Goal: Information Seeking & Learning: Learn about a topic

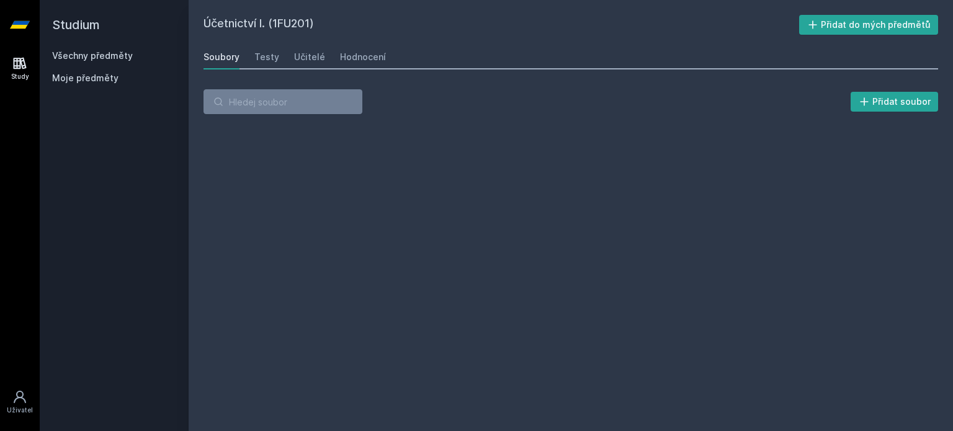
click at [107, 59] on link "Všechny předměty" at bounding box center [92, 55] width 81 height 11
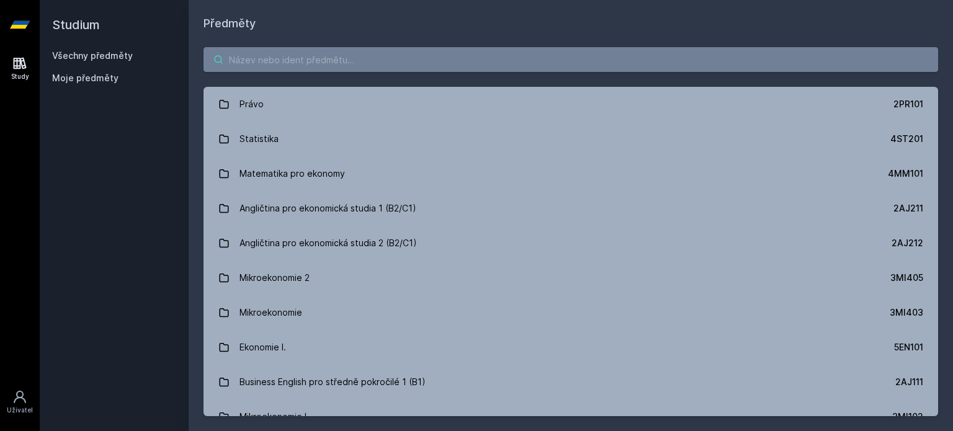
click at [268, 58] on input "search" at bounding box center [571, 59] width 735 height 25
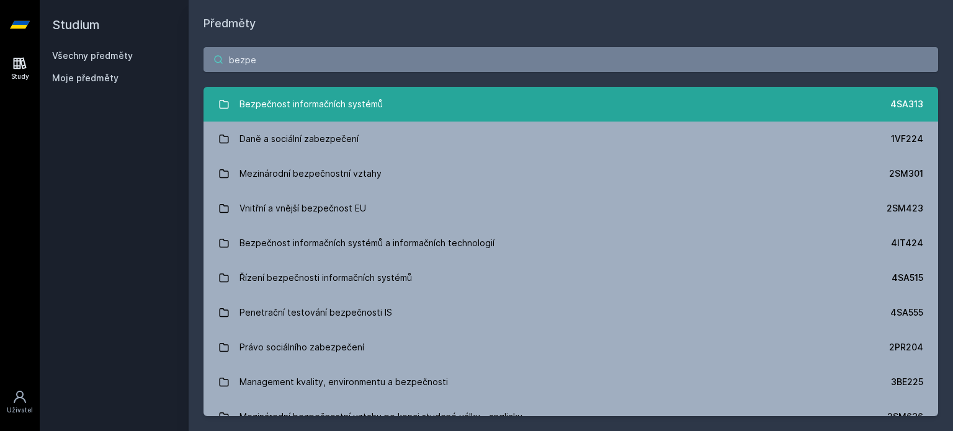
type input "bezpe"
click at [364, 104] on div "Bezpečnost informačních systémů" at bounding box center [311, 104] width 143 height 25
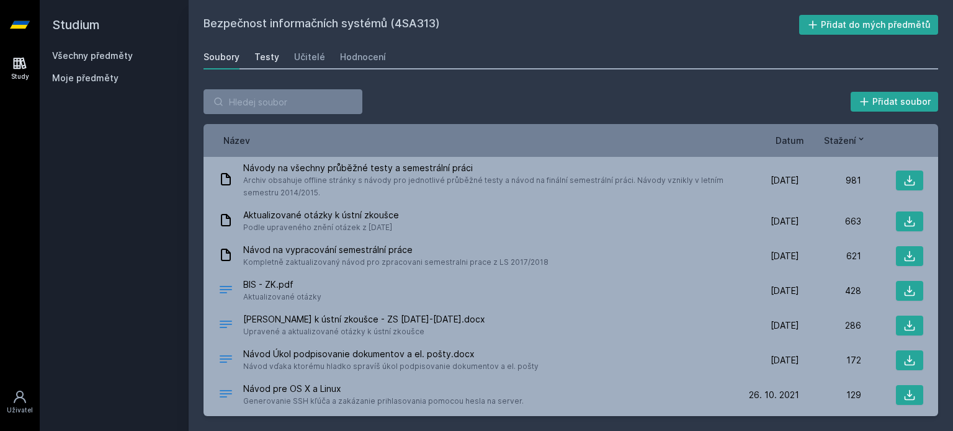
click at [258, 61] on div "Testy" at bounding box center [266, 57] width 25 height 12
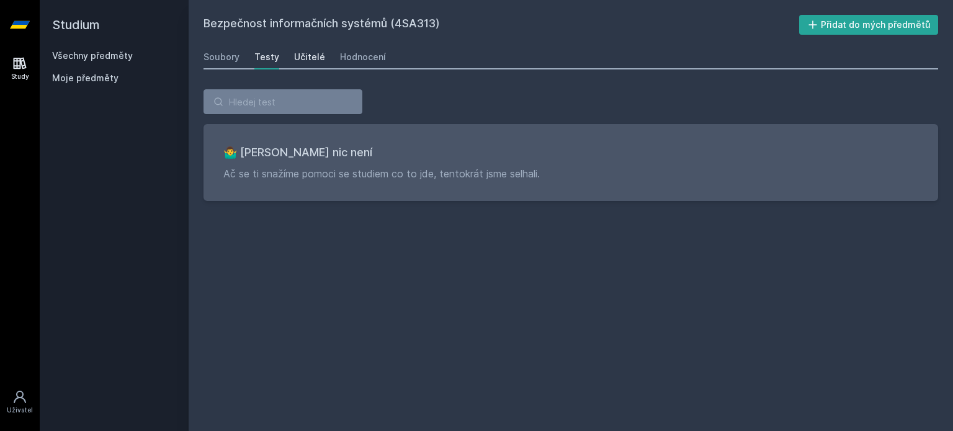
click at [298, 54] on div "Učitelé" at bounding box center [309, 57] width 31 height 12
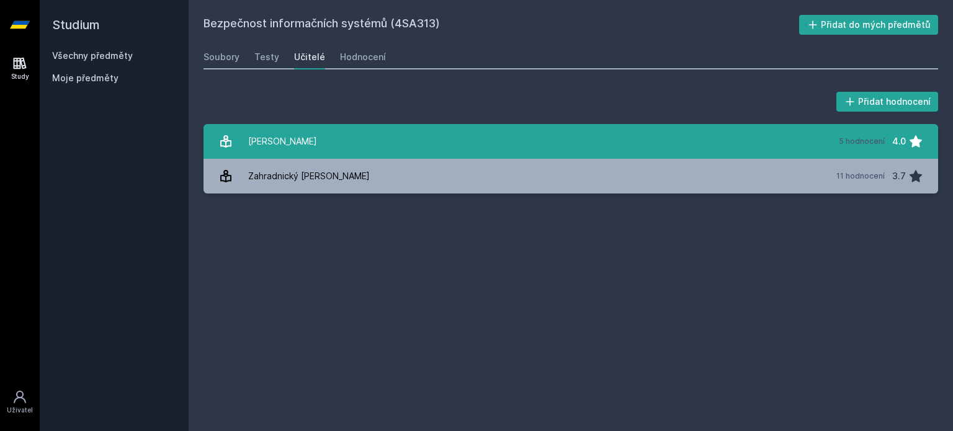
click at [382, 145] on link "[PERSON_NAME] 5 hodnocení 4.0" at bounding box center [571, 141] width 735 height 35
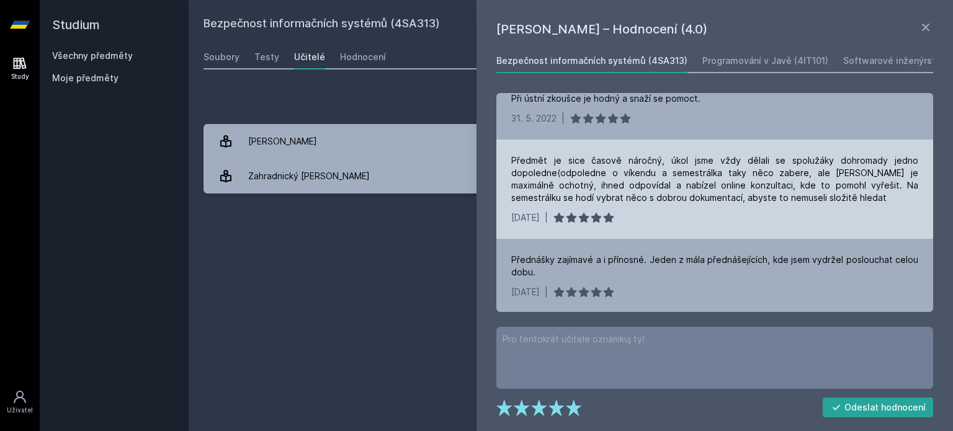
scroll to position [102, 0]
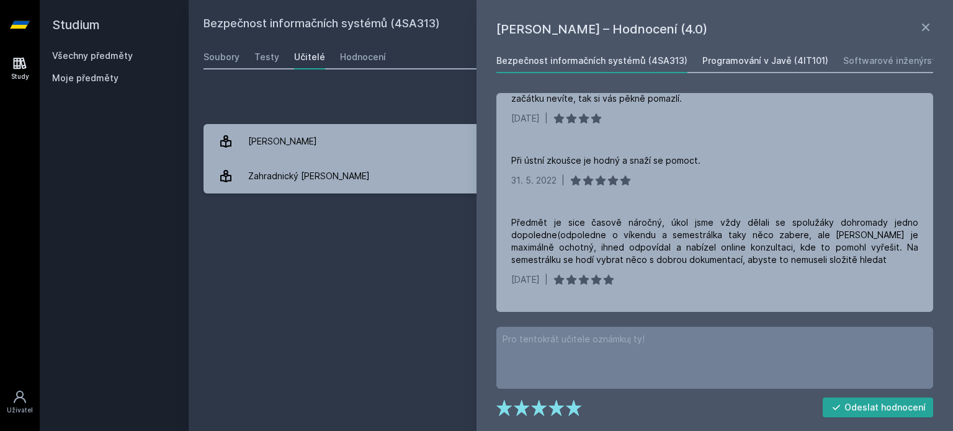
click at [709, 65] on div "Programování v Javě (4IT101)" at bounding box center [765, 61] width 126 height 12
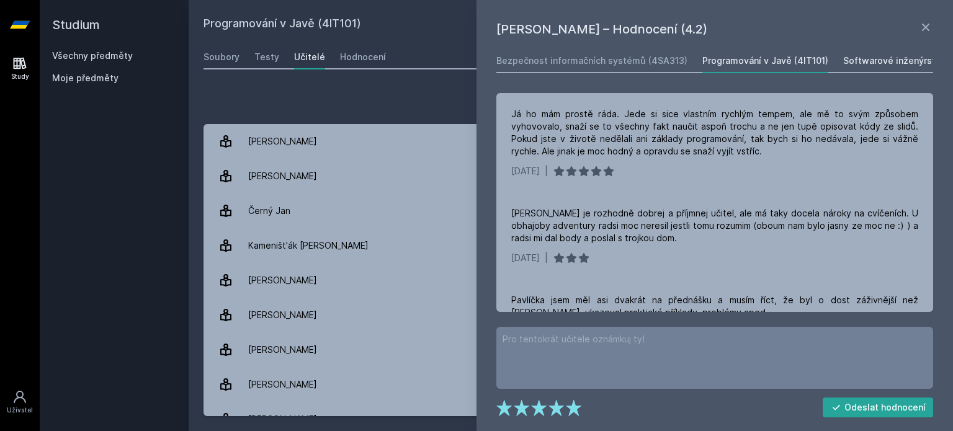
click at [883, 60] on div "Softwarové inženýrství (4IT115)" at bounding box center [911, 61] width 136 height 12
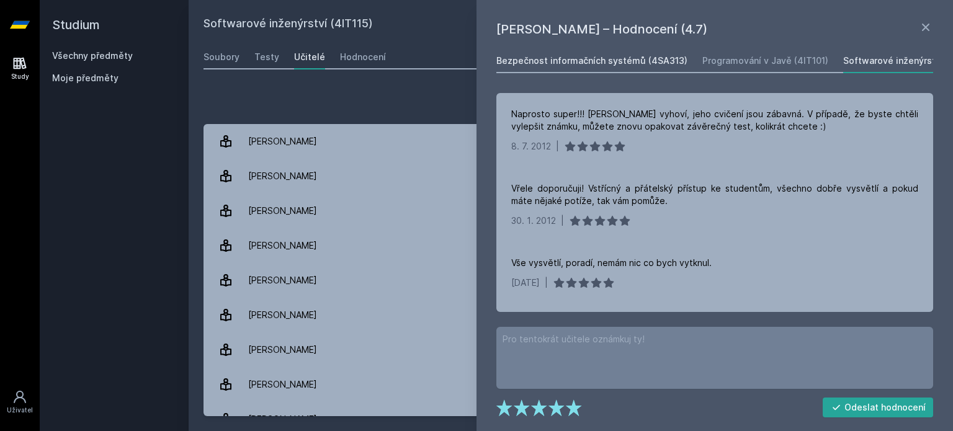
click at [578, 64] on div "Bezpečnost informačních systémů (4SA313)" at bounding box center [591, 61] width 191 height 12
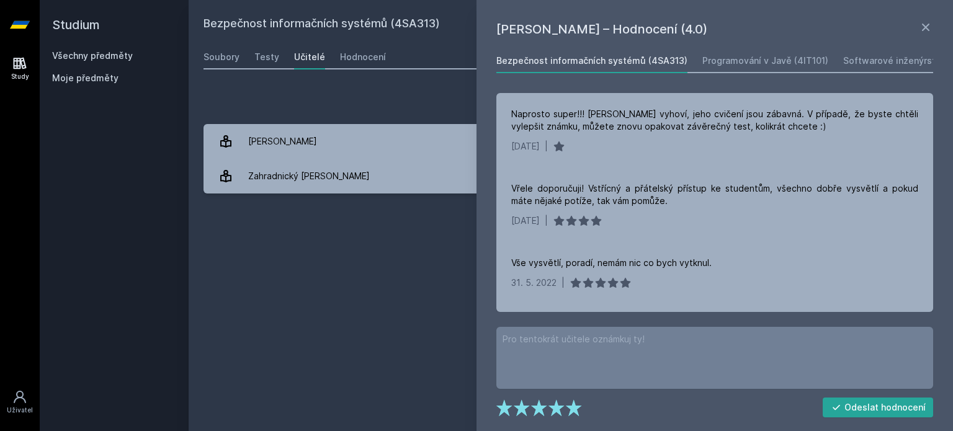
click at [367, 106] on div "Přidat hodnocení" at bounding box center [571, 101] width 735 height 25
click at [343, 56] on div "Hodnocení" at bounding box center [363, 57] width 46 height 12
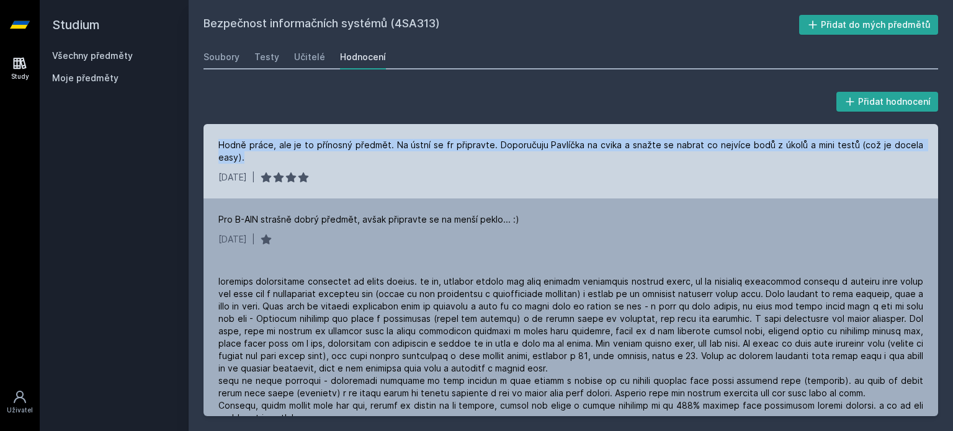
drag, startPoint x: 217, startPoint y: 143, endPoint x: 548, endPoint y: 156, distance: 332.2
click at [548, 156] on div "Hodně práce, ale je to přínosný předmět. Na ústní se fr připravte. Doporučuju P…" at bounding box center [571, 161] width 735 height 74
click at [547, 158] on div "Hodně práce, ale je to přínosný předmět. Na ústní se fr připravte. Doporučuju P…" at bounding box center [570, 151] width 705 height 25
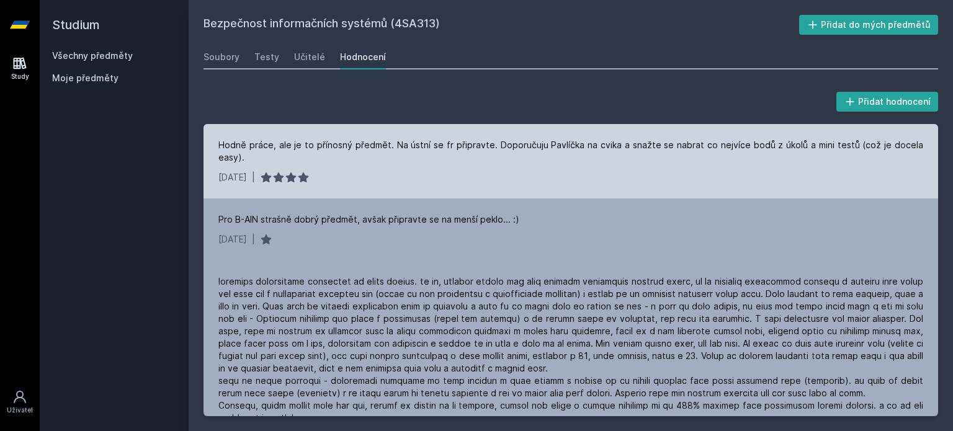
scroll to position [62, 0]
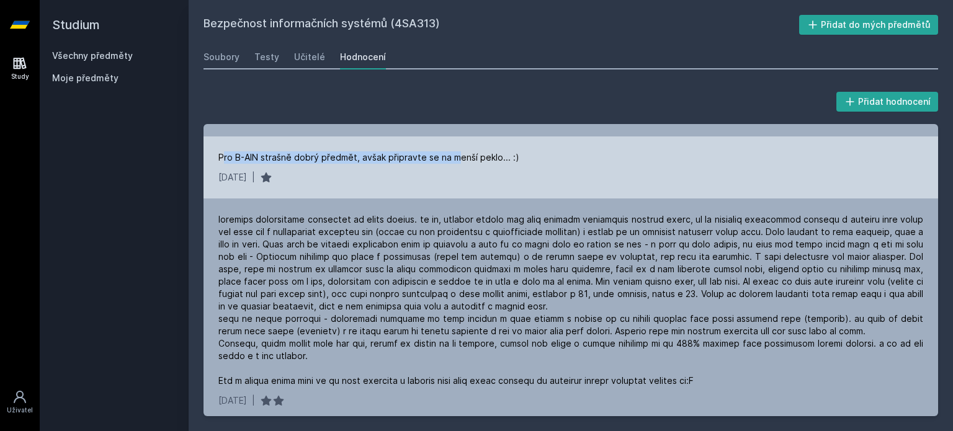
drag, startPoint x: 223, startPoint y: 160, endPoint x: 458, endPoint y: 166, distance: 234.6
click at [458, 166] on div "Pro B-AIN strašně dobrý předmět, avšak připravte se na menší peklo... :) [DATE]…" at bounding box center [571, 168] width 735 height 62
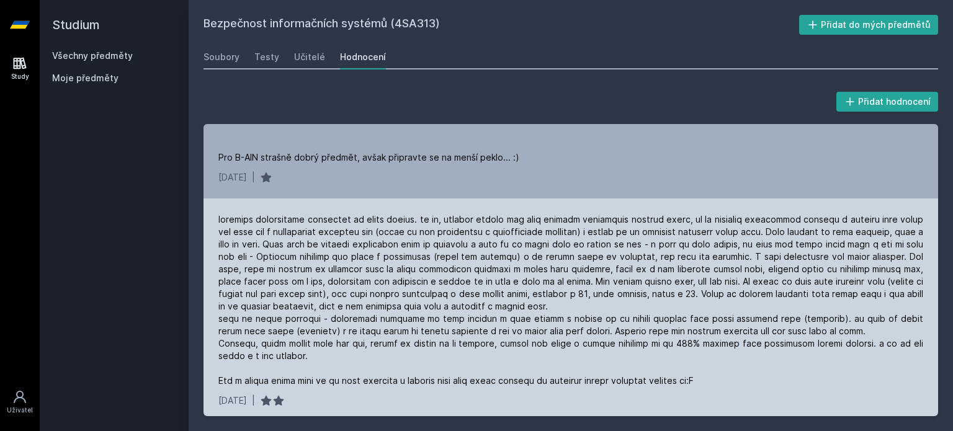
scroll to position [124, 0]
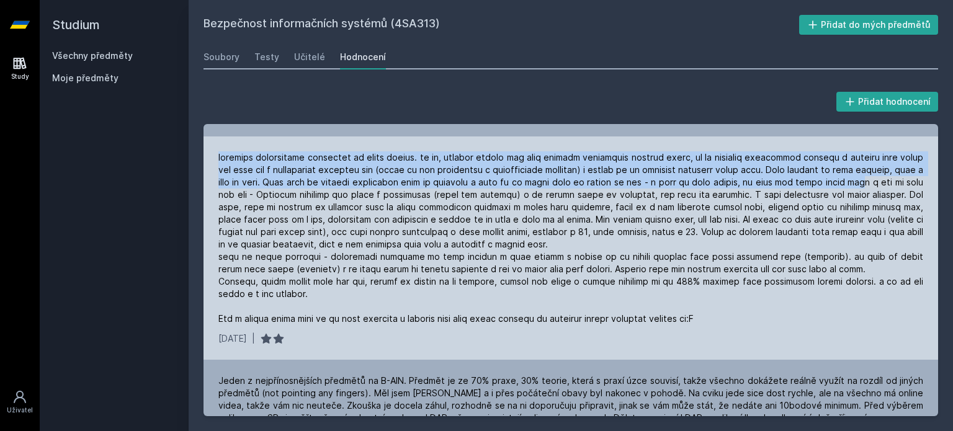
drag, startPoint x: 227, startPoint y: 154, endPoint x: 858, endPoint y: 204, distance: 632.9
click at [888, 188] on div at bounding box center [570, 238] width 705 height 174
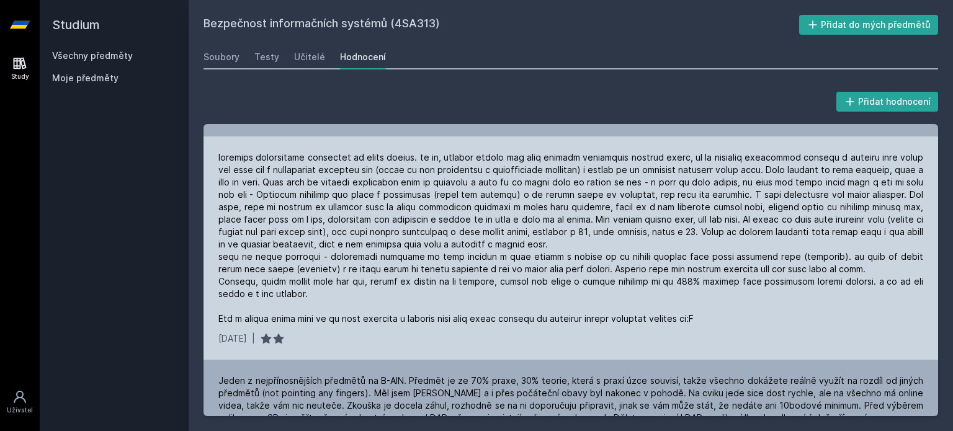
click at [706, 229] on div at bounding box center [570, 238] width 705 height 174
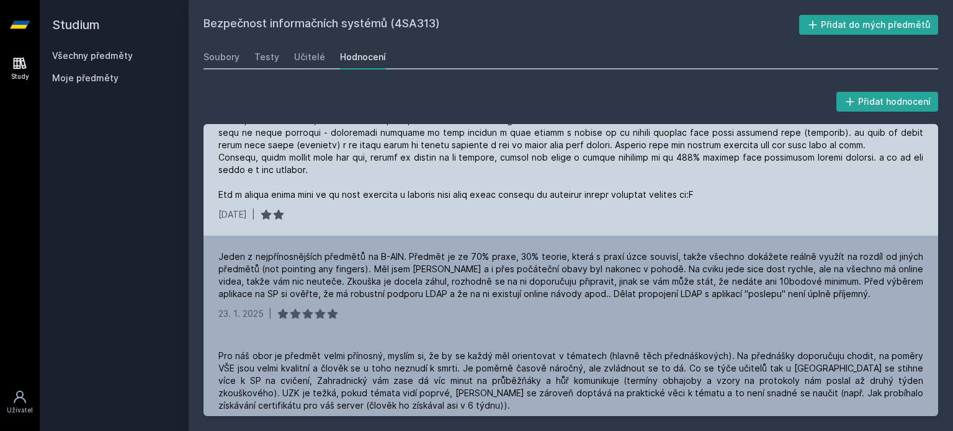
scroll to position [372, 0]
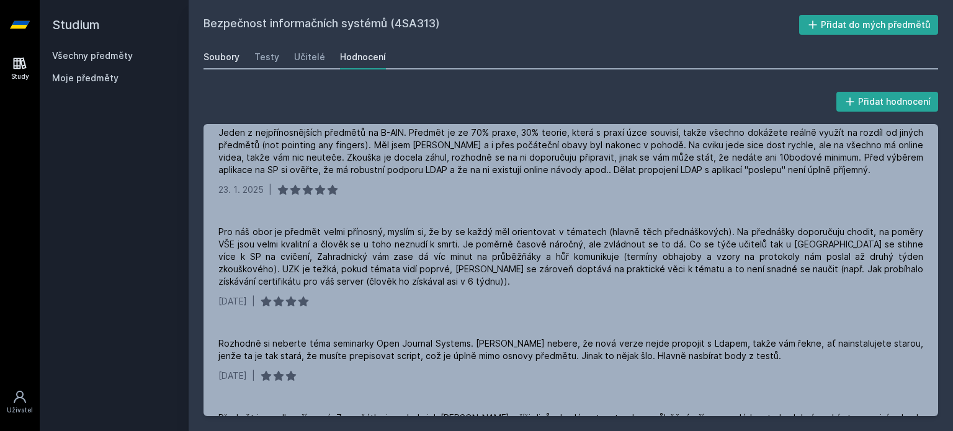
click at [228, 56] on div "Soubory" at bounding box center [222, 57] width 36 height 12
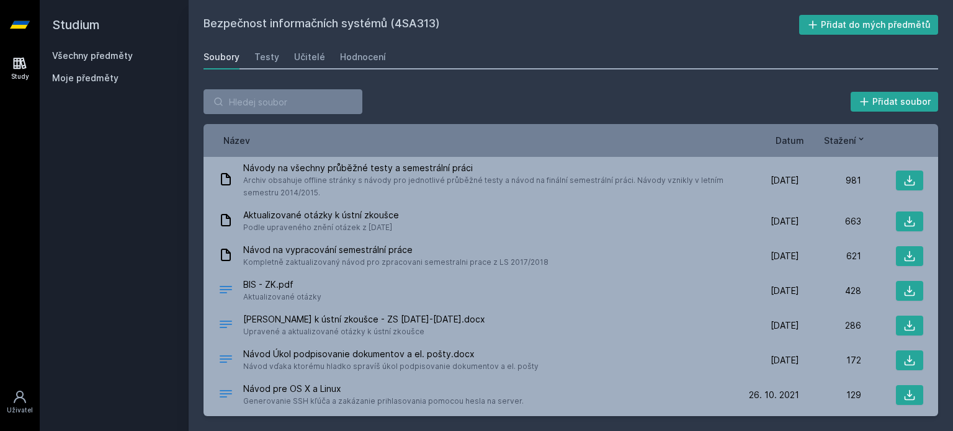
click at [794, 138] on span "Datum" at bounding box center [790, 140] width 29 height 13
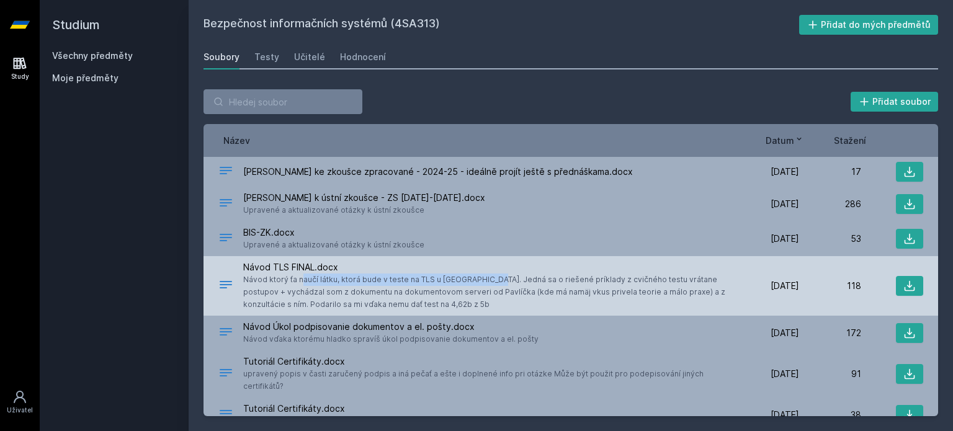
drag, startPoint x: 248, startPoint y: 280, endPoint x: 435, endPoint y: 282, distance: 186.8
click at [435, 282] on span "Návod ktorý ťa naučí látku, ktorá bude v teste na TLS u [GEOGRAPHIC_DATA]. Jedn…" at bounding box center [487, 292] width 489 height 37
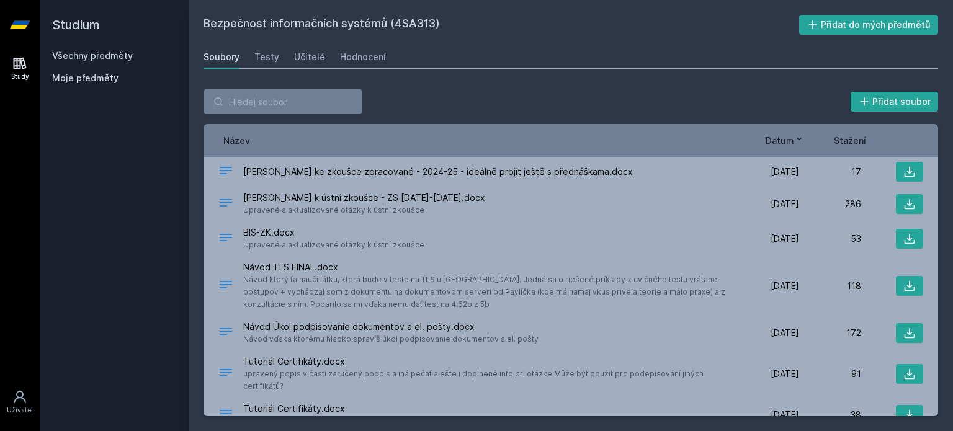
click at [507, 102] on div "Přidat soubor" at bounding box center [571, 101] width 735 height 25
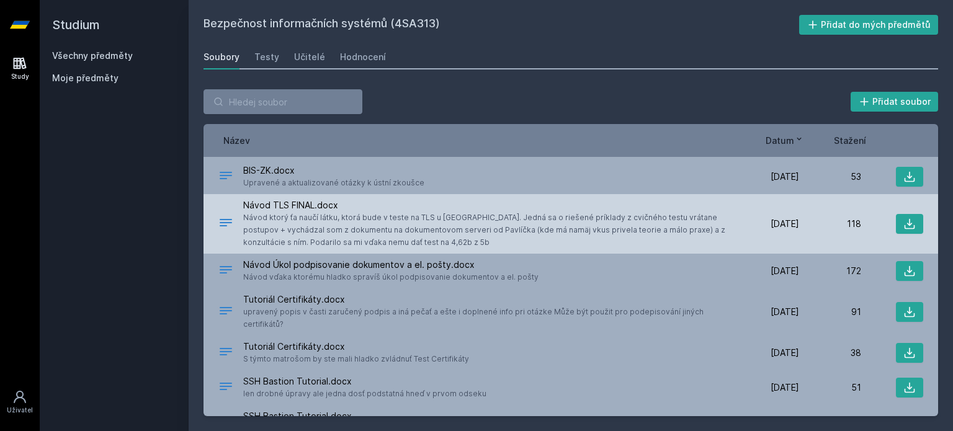
scroll to position [124, 0]
